Goal: Information Seeking & Learning: Learn about a topic

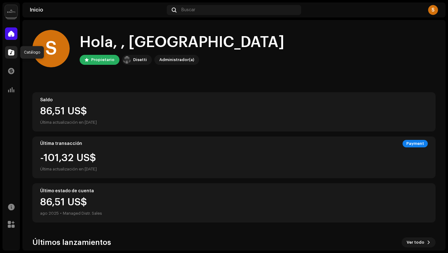
click at [13, 53] on span at bounding box center [11, 52] width 6 height 5
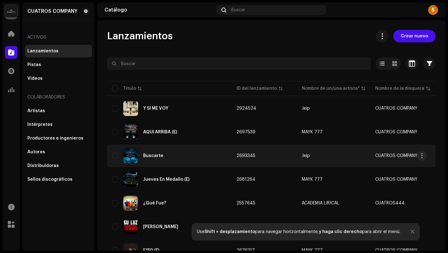
scroll to position [102, 0]
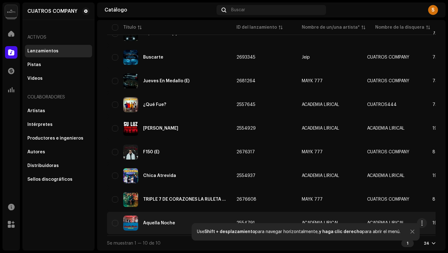
click at [189, 219] on div "Aquella Noche" at bounding box center [169, 222] width 115 height 15
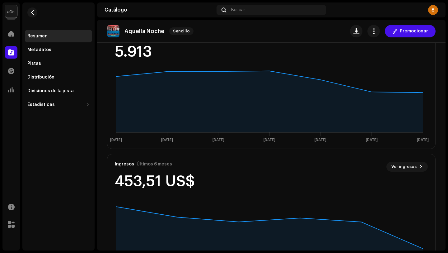
scroll to position [395, 0]
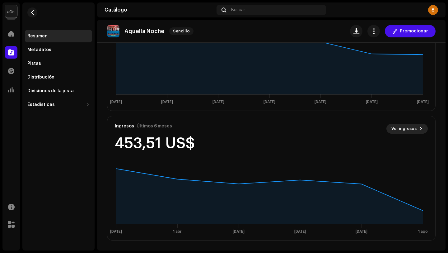
click at [407, 130] on span "Ver ingresos" at bounding box center [403, 128] width 25 height 12
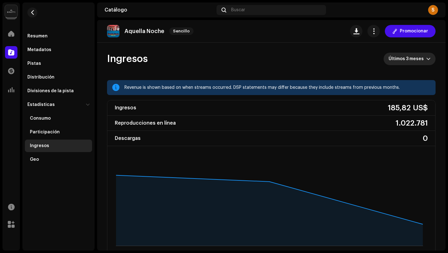
click at [411, 60] on span "Últimos 3 meses" at bounding box center [408, 59] width 38 height 12
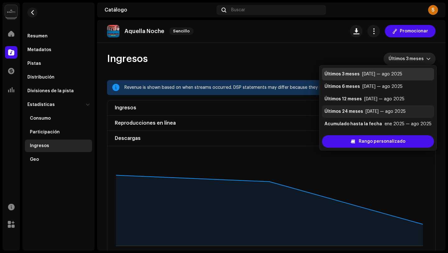
click at [411, 108] on li "Últimos 24 meses [DATE] — ago 2025" at bounding box center [378, 111] width 112 height 12
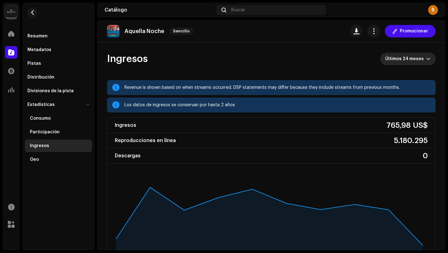
click at [406, 65] on re-o-revenue-dashboard-header "Ingresos Últimos 24 meses" at bounding box center [271, 61] width 329 height 37
click at [410, 59] on span "Últimos 24 meses" at bounding box center [405, 59] width 41 height 12
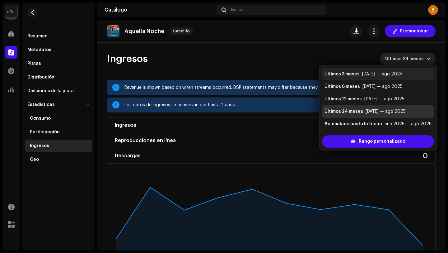
click at [410, 72] on div "Últimos 3 meses [DATE] — ago 2025" at bounding box center [378, 74] width 107 height 6
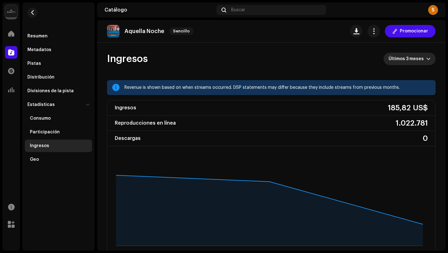
click at [407, 59] on span "Últimos 3 meses" at bounding box center [408, 59] width 38 height 12
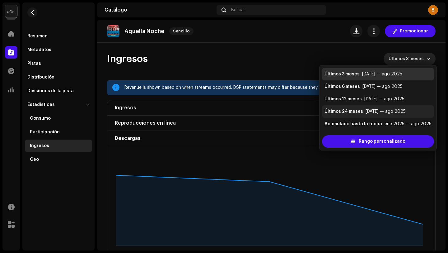
click at [405, 111] on div "[DATE] — ago 2025" at bounding box center [386, 111] width 40 height 6
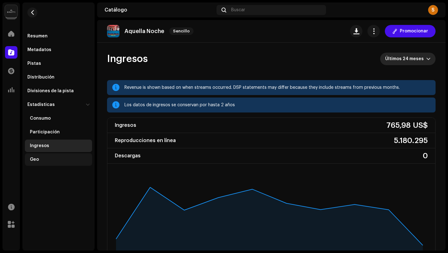
click at [60, 157] on div "Geo" at bounding box center [60, 159] width 60 height 5
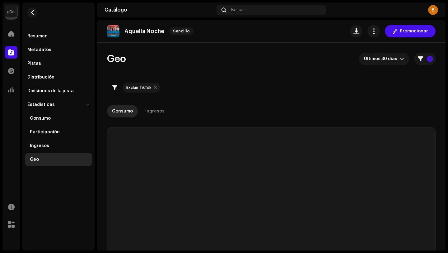
checkbox input "true"
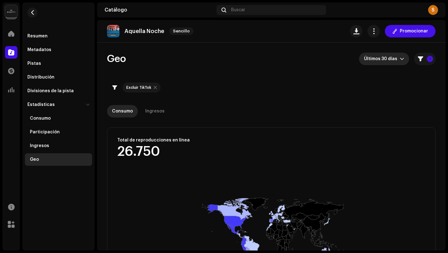
click at [400, 61] on div "dropdown trigger" at bounding box center [402, 59] width 4 height 12
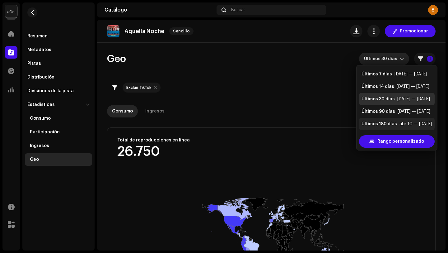
click at [400, 125] on div "abr 10 — [DATE]" at bounding box center [416, 124] width 33 height 6
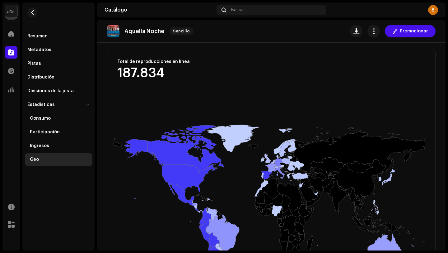
scroll to position [97, 0]
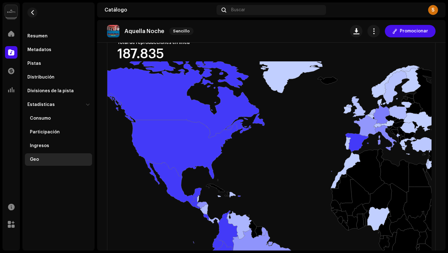
drag, startPoint x: 286, startPoint y: 164, endPoint x: 448, endPoint y: 148, distance: 162.6
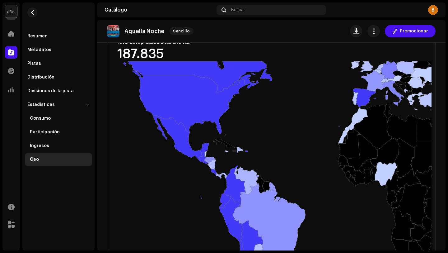
drag, startPoint x: 277, startPoint y: 184, endPoint x: 284, endPoint y: 138, distance: 46.0
click at [284, 138] on rect at bounding box center [269, 185] width 324 height 249
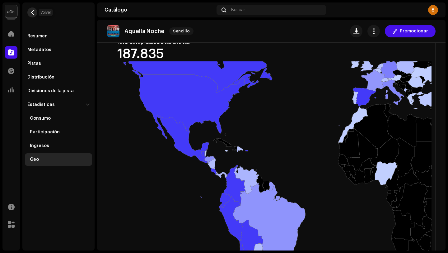
click at [30, 16] on button "button" at bounding box center [32, 12] width 10 height 10
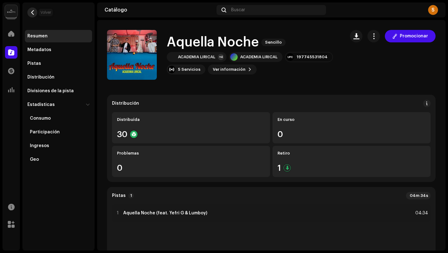
click at [35, 10] on button "button" at bounding box center [32, 12] width 10 height 10
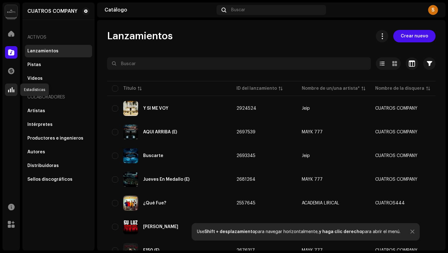
click at [12, 87] on span at bounding box center [11, 89] width 6 height 5
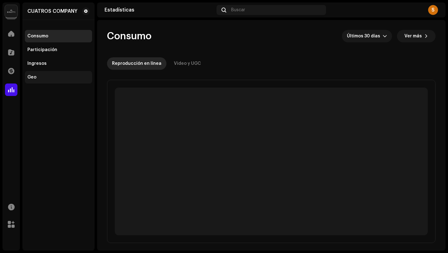
click at [35, 73] on div "Geo" at bounding box center [58, 77] width 67 height 12
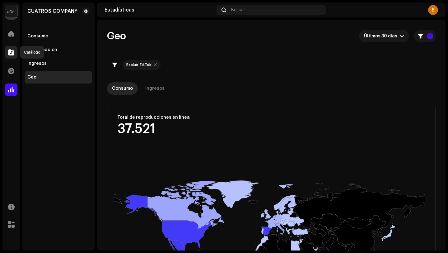
click at [8, 51] on span at bounding box center [11, 52] width 6 height 5
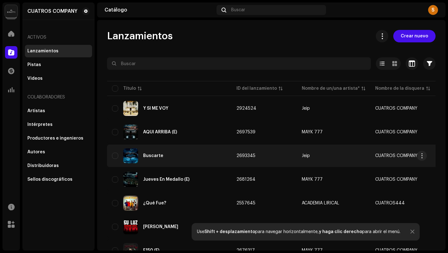
scroll to position [102, 0]
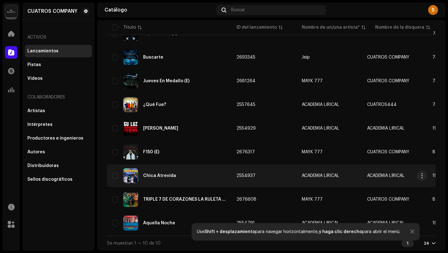
click at [174, 173] on div "Chica Atrevida" at bounding box center [159, 175] width 33 height 4
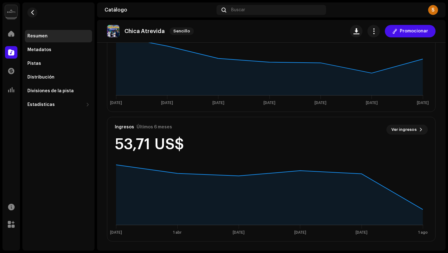
scroll to position [395, 0]
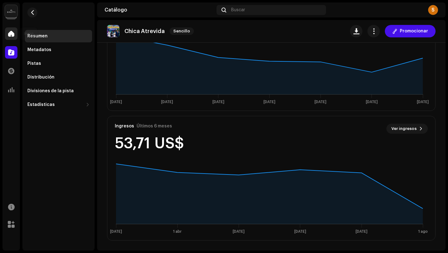
click at [9, 32] on span at bounding box center [11, 33] width 6 height 5
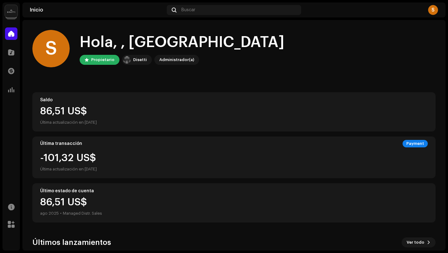
click at [3, 11] on navigation-account-switch "CUATROS COMPANY" at bounding box center [10, 10] width 17 height 17
click at [10, 12] on img at bounding box center [11, 11] width 12 height 12
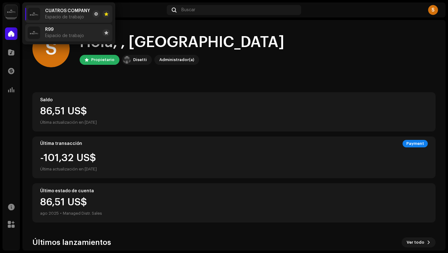
click at [70, 32] on div "R99 Espacio de trabajo" at bounding box center [64, 32] width 39 height 11
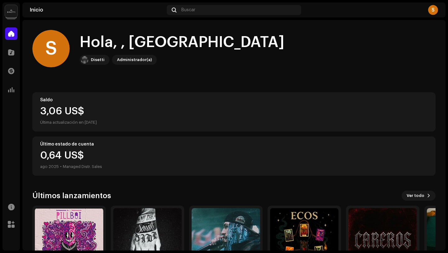
click at [14, 9] on img at bounding box center [11, 11] width 12 height 12
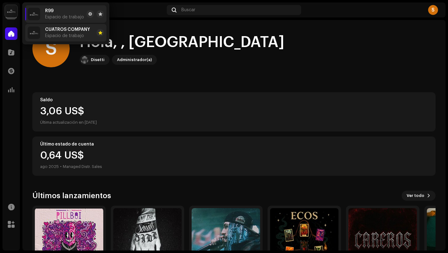
click at [57, 35] on span "Espacio de trabajo" at bounding box center [64, 35] width 39 height 5
